Goal: Complete application form: Complete application form

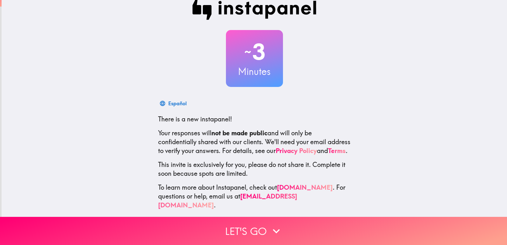
scroll to position [19, 0]
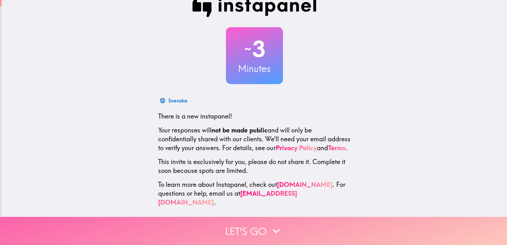
click at [255, 225] on button "Let's go" at bounding box center [253, 231] width 507 height 28
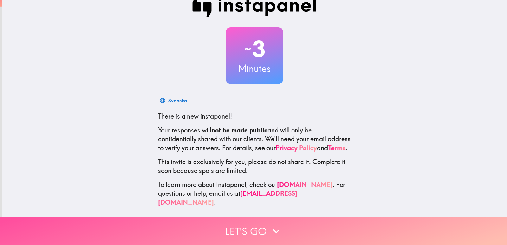
scroll to position [0, 0]
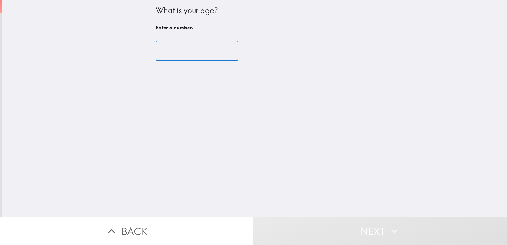
click at [200, 52] on input "number" at bounding box center [197, 51] width 83 height 20
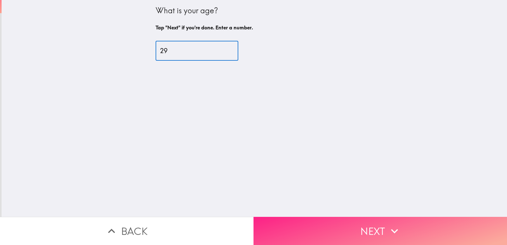
type input "29"
click at [374, 226] on button "Next" at bounding box center [379, 231] width 253 height 28
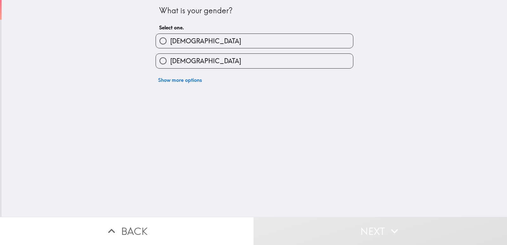
click at [194, 61] on label "[DEMOGRAPHIC_DATA]" at bounding box center [254, 61] width 197 height 14
click at [170, 61] on input "[DEMOGRAPHIC_DATA]" at bounding box center [163, 61] width 14 height 14
radio input "true"
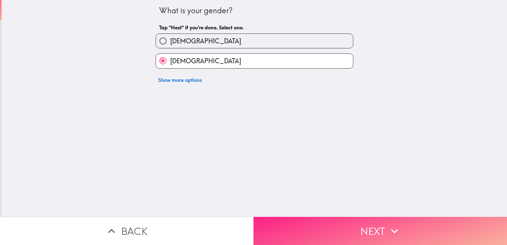
click at [334, 223] on button "Next" at bounding box center [379, 231] width 253 height 28
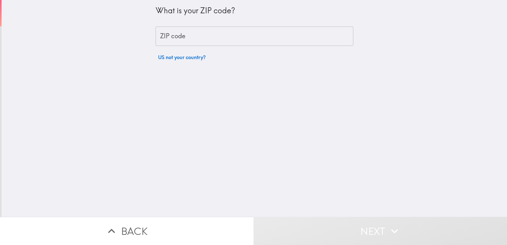
click at [201, 41] on input "ZIP code" at bounding box center [255, 37] width 198 height 20
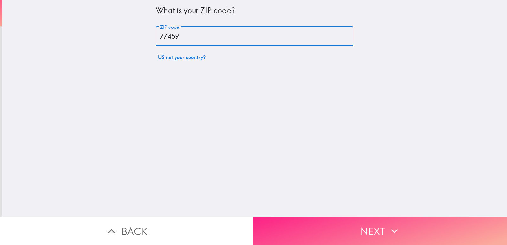
type input "77459"
click at [328, 220] on button "Next" at bounding box center [379, 231] width 253 height 28
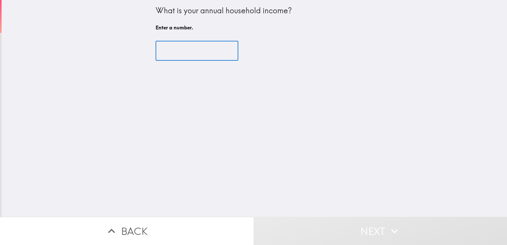
click at [181, 52] on input "number" at bounding box center [197, 51] width 83 height 20
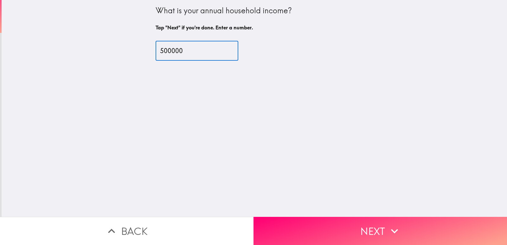
click at [163, 55] on input "500000" at bounding box center [197, 51] width 83 height 20
click at [187, 51] on input "500000" at bounding box center [197, 51] width 83 height 20
click at [162, 49] on input "50000" at bounding box center [197, 51] width 83 height 20
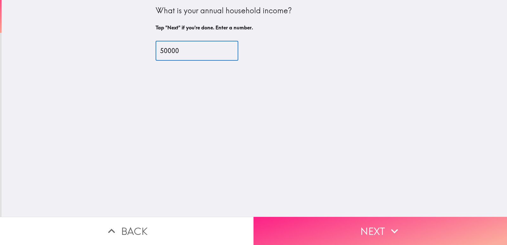
type input "50000"
click at [349, 224] on button "Next" at bounding box center [379, 231] width 253 height 28
